Goal: Navigation & Orientation: Find specific page/section

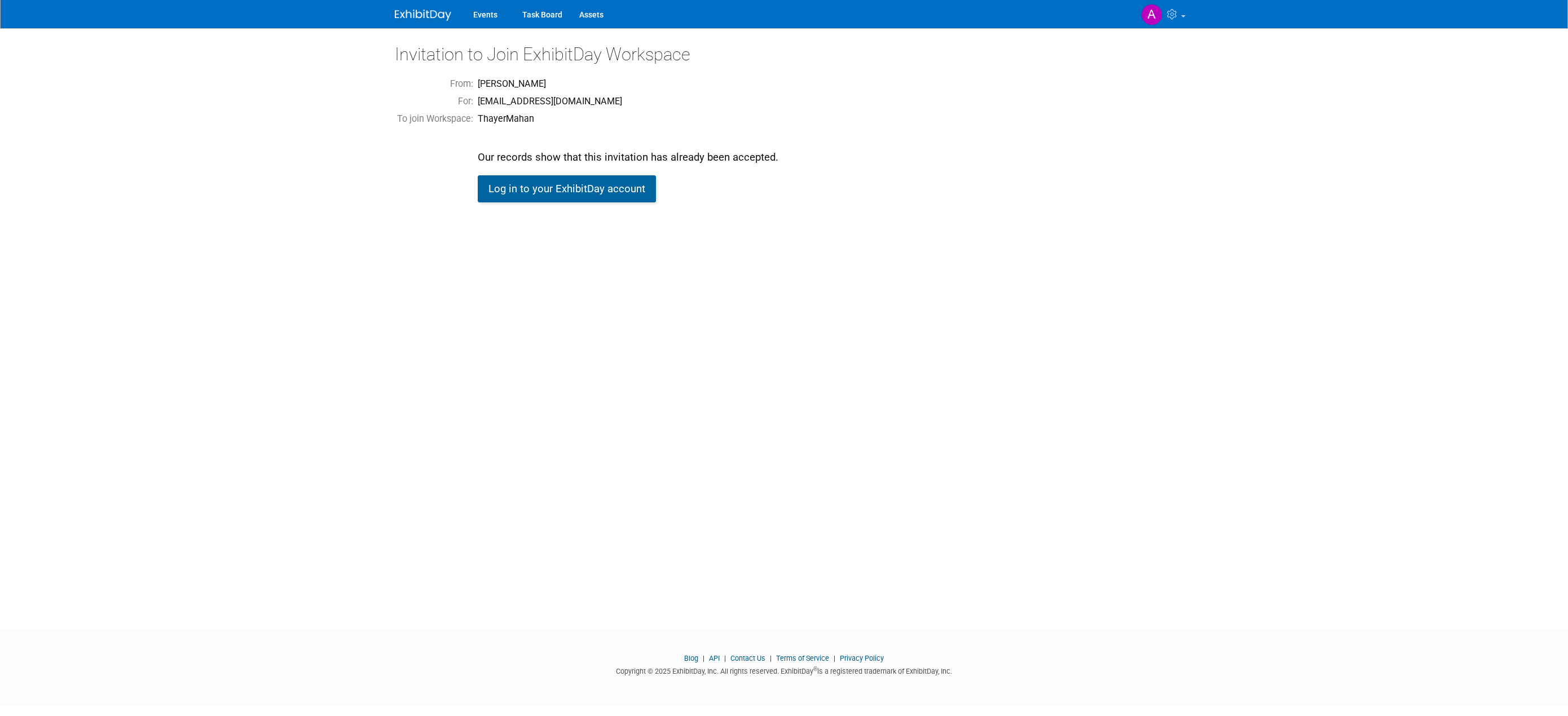
click at [520, 192] on link "Log in to your ExhibitDay account" at bounding box center [567, 189] width 178 height 27
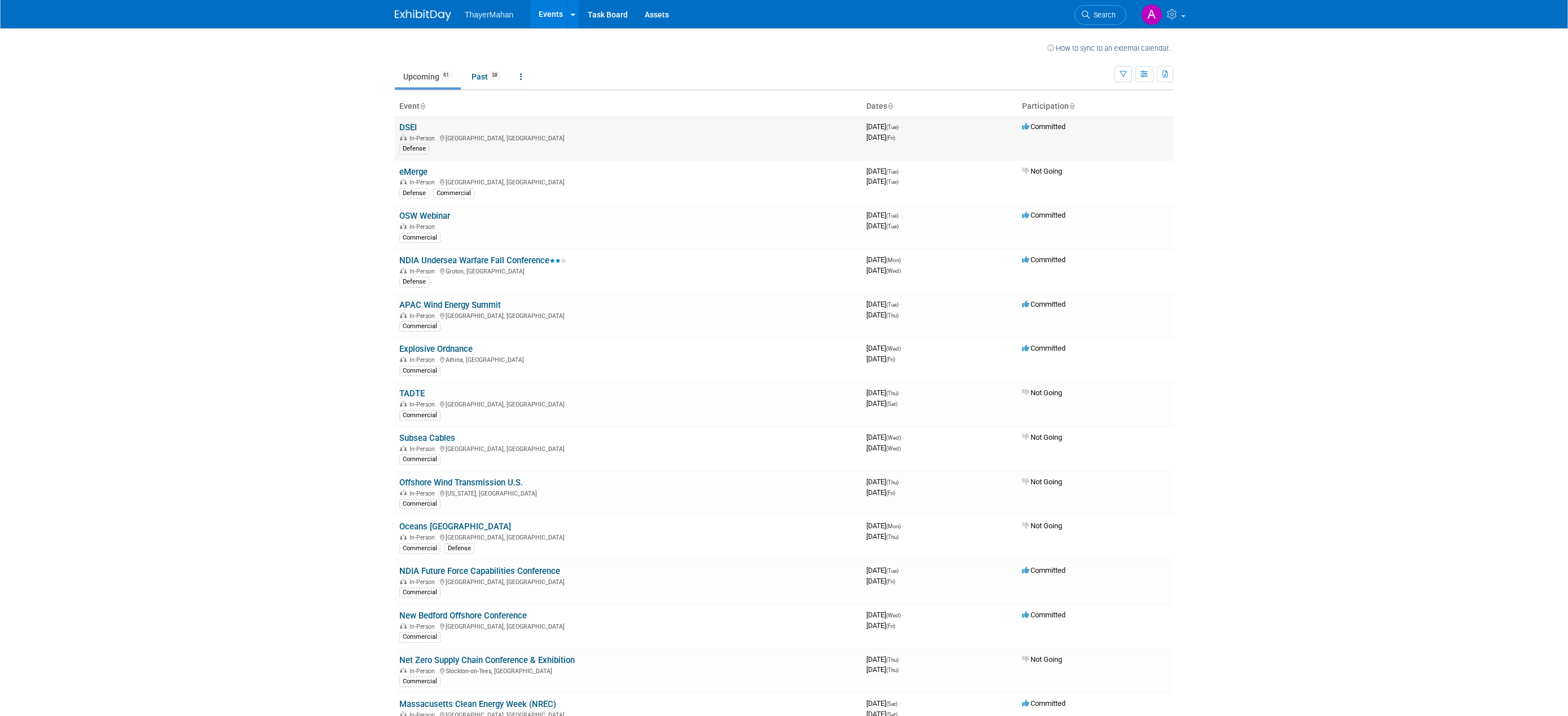
click at [1052, 135] on td "Committed" at bounding box center [1096, 138] width 156 height 44
click at [412, 129] on link "DSEI" at bounding box center [408, 127] width 18 height 10
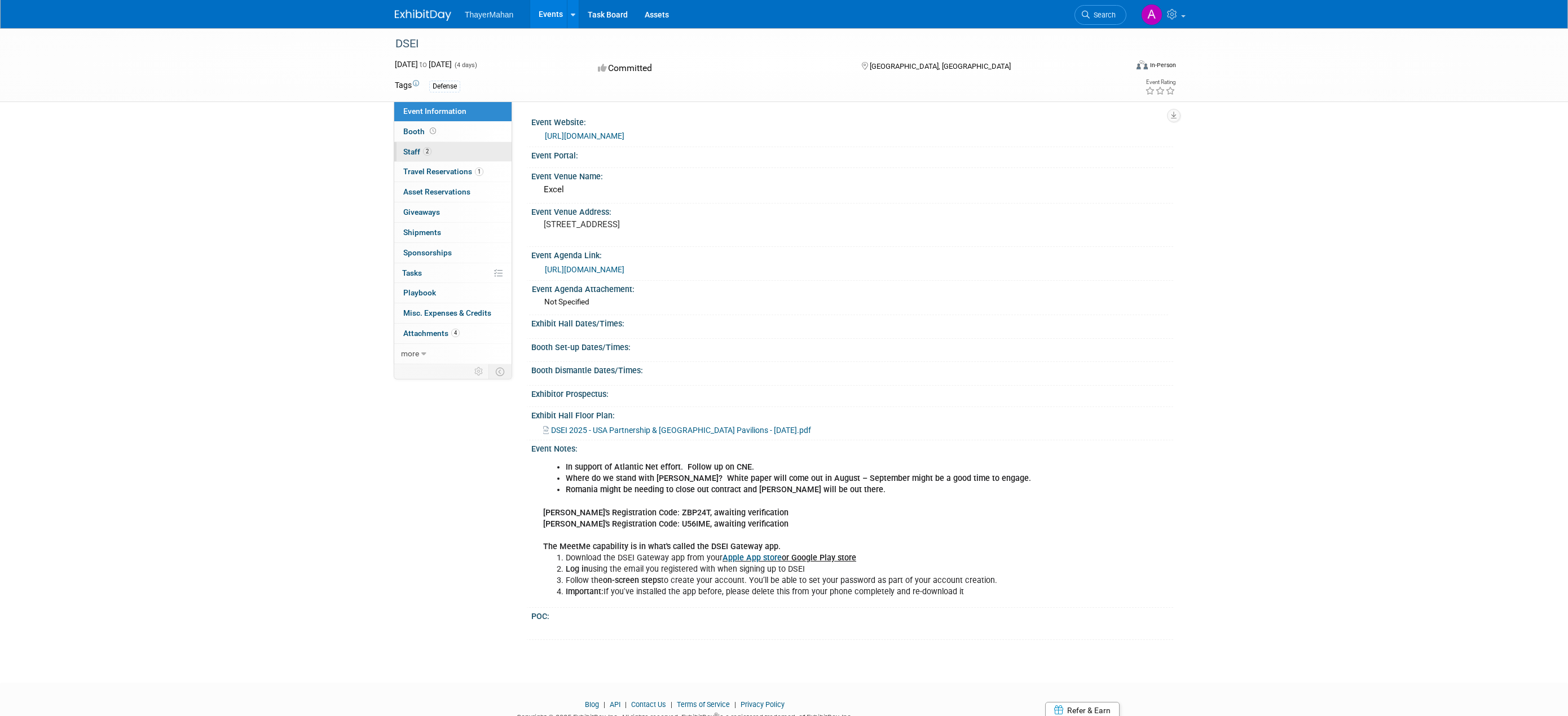
click at [413, 151] on span "Staff 2" at bounding box center [418, 151] width 28 height 9
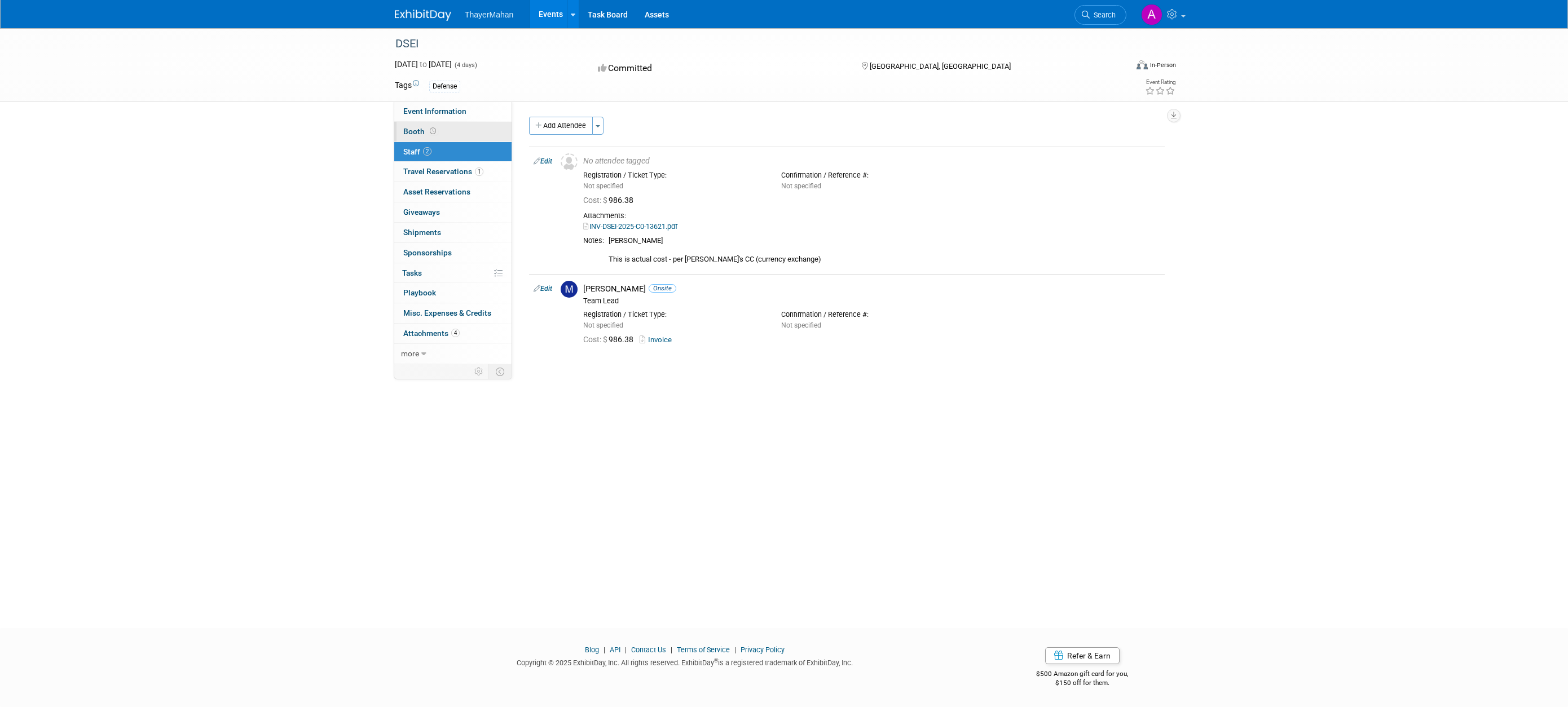
click at [409, 128] on span "Booth" at bounding box center [421, 131] width 35 height 9
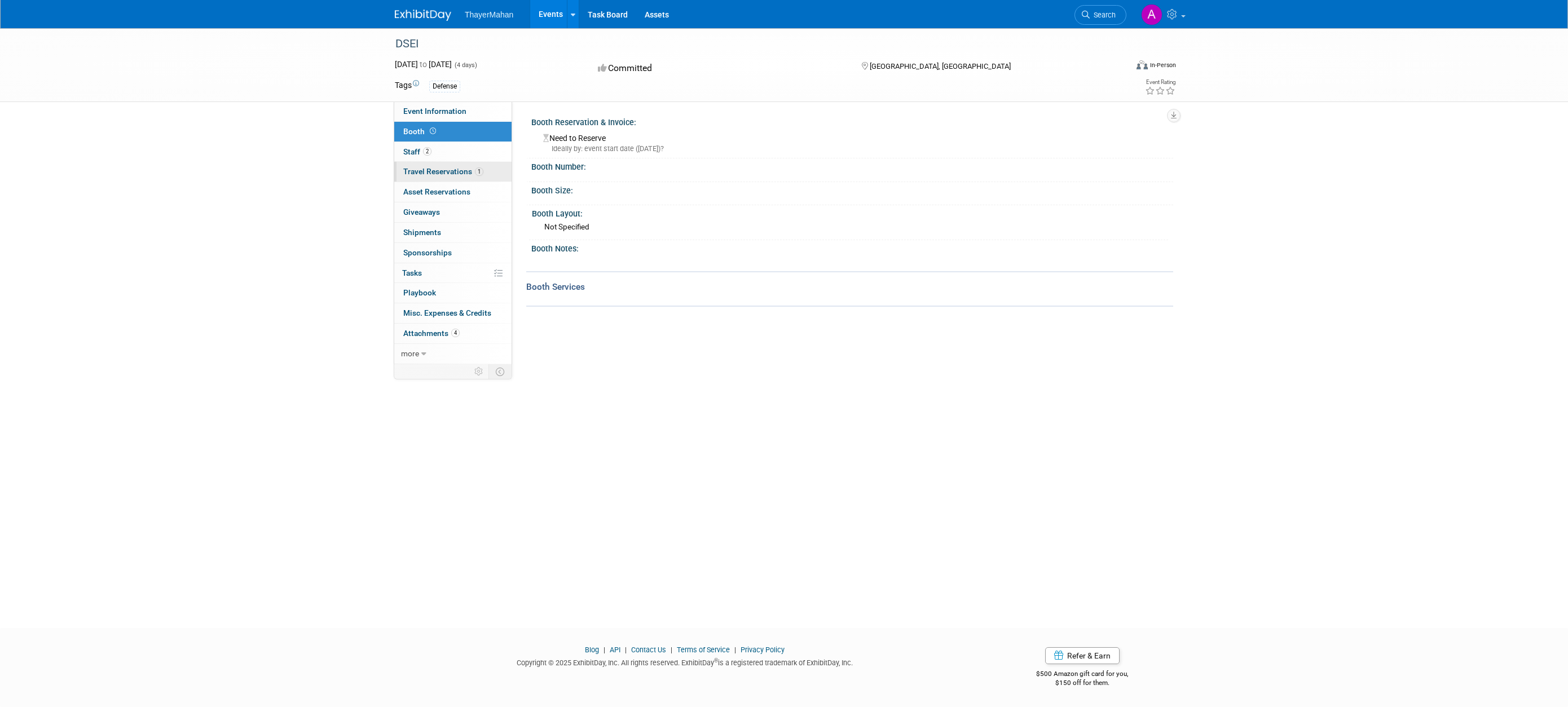
click at [446, 169] on span "Travel Reservations 1" at bounding box center [444, 171] width 80 height 9
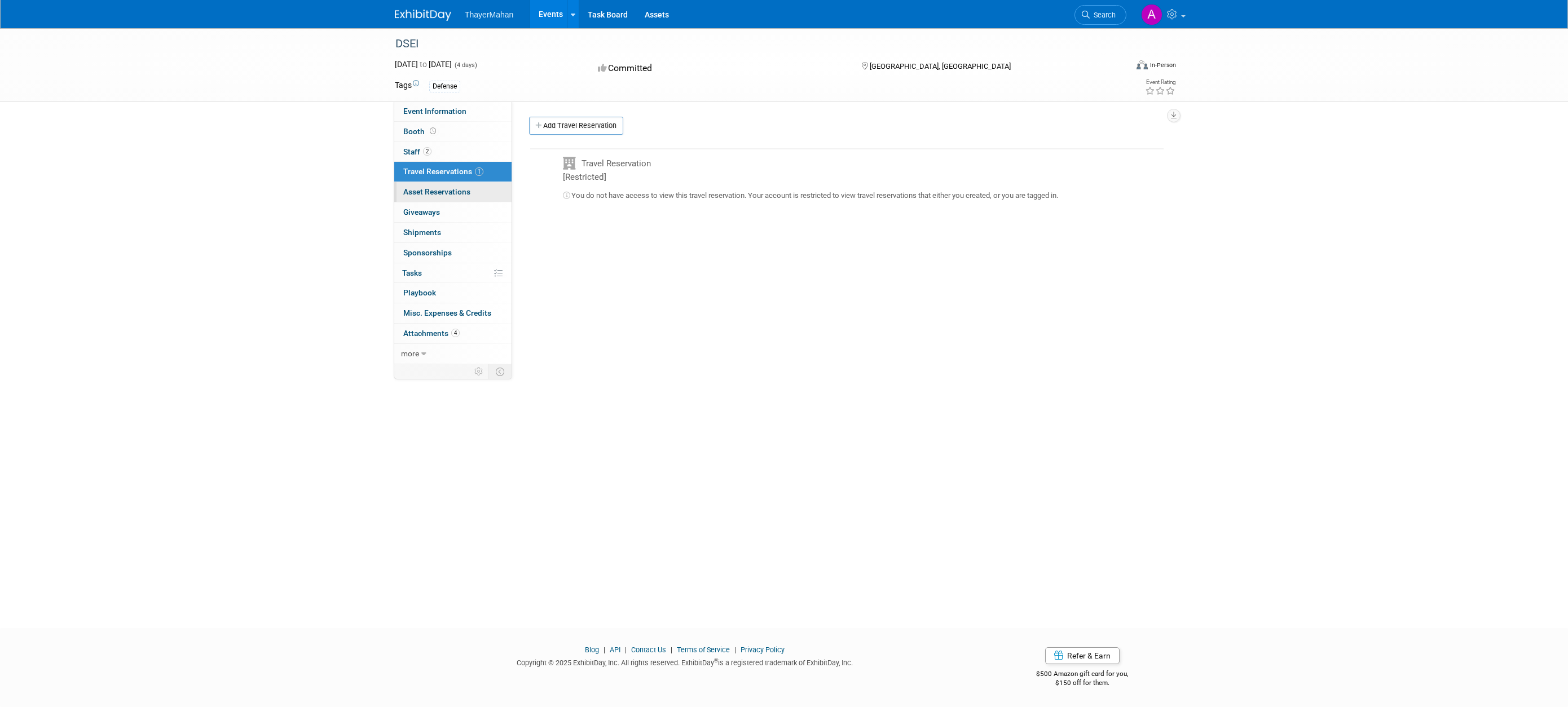
click at [436, 191] on span "Asset Reservations 0" at bounding box center [437, 192] width 67 height 9
click at [451, 335] on span "4" at bounding box center [455, 333] width 9 height 9
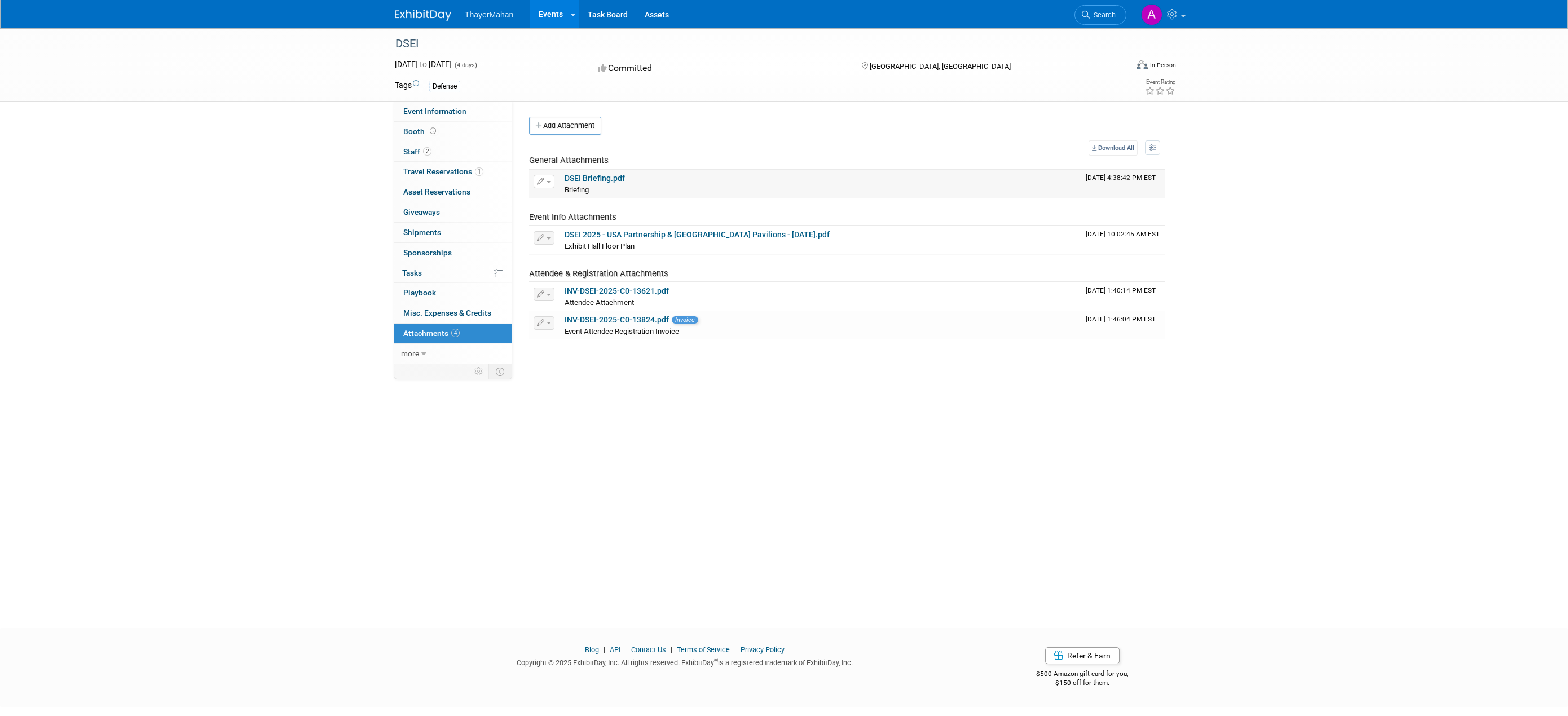
click at [582, 175] on link "DSEI Briefing.pdf" at bounding box center [595, 178] width 60 height 9
